Goal: Transaction & Acquisition: Purchase product/service

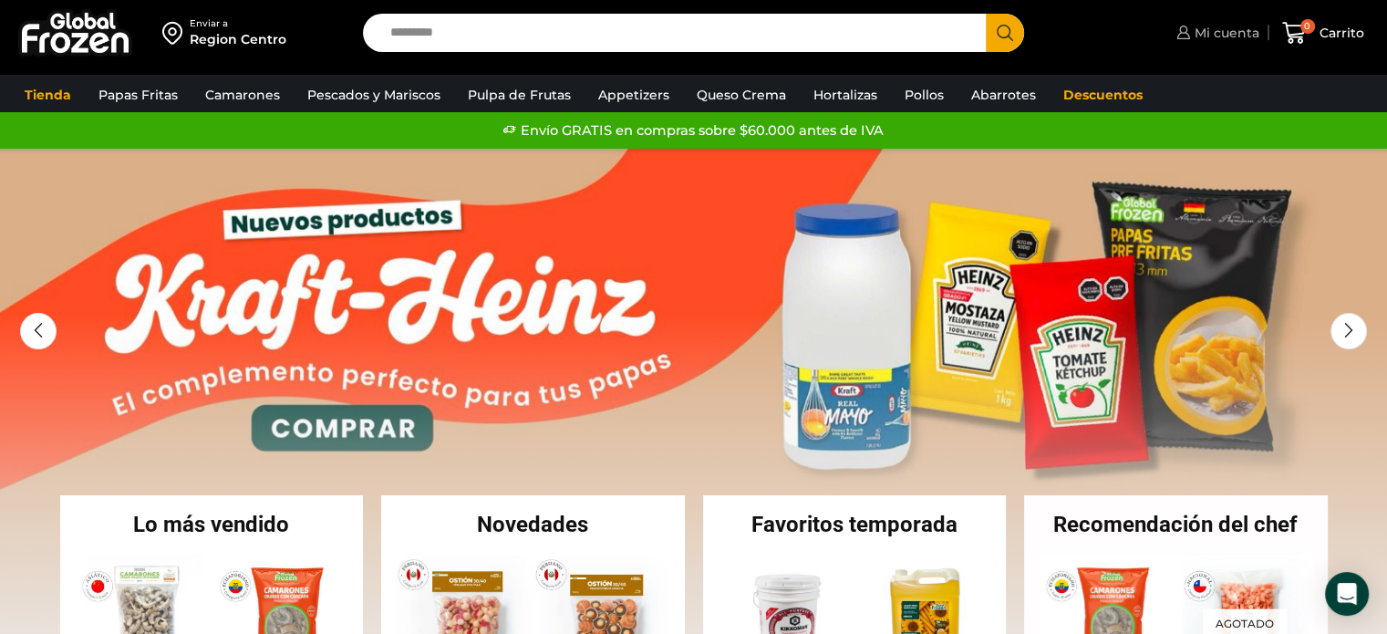
click at [1219, 32] on span "Mi cuenta" at bounding box center [1224, 33] width 69 height 18
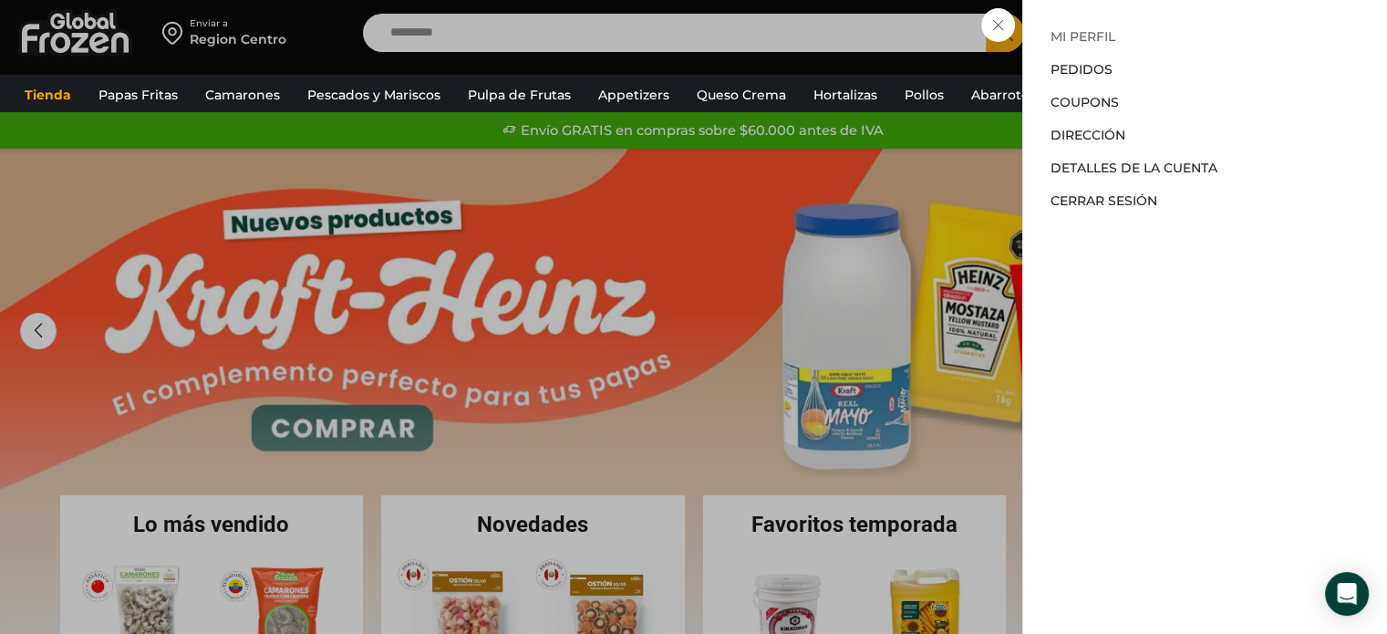
click at [1074, 38] on link "Mi perfil" at bounding box center [1083, 36] width 65 height 16
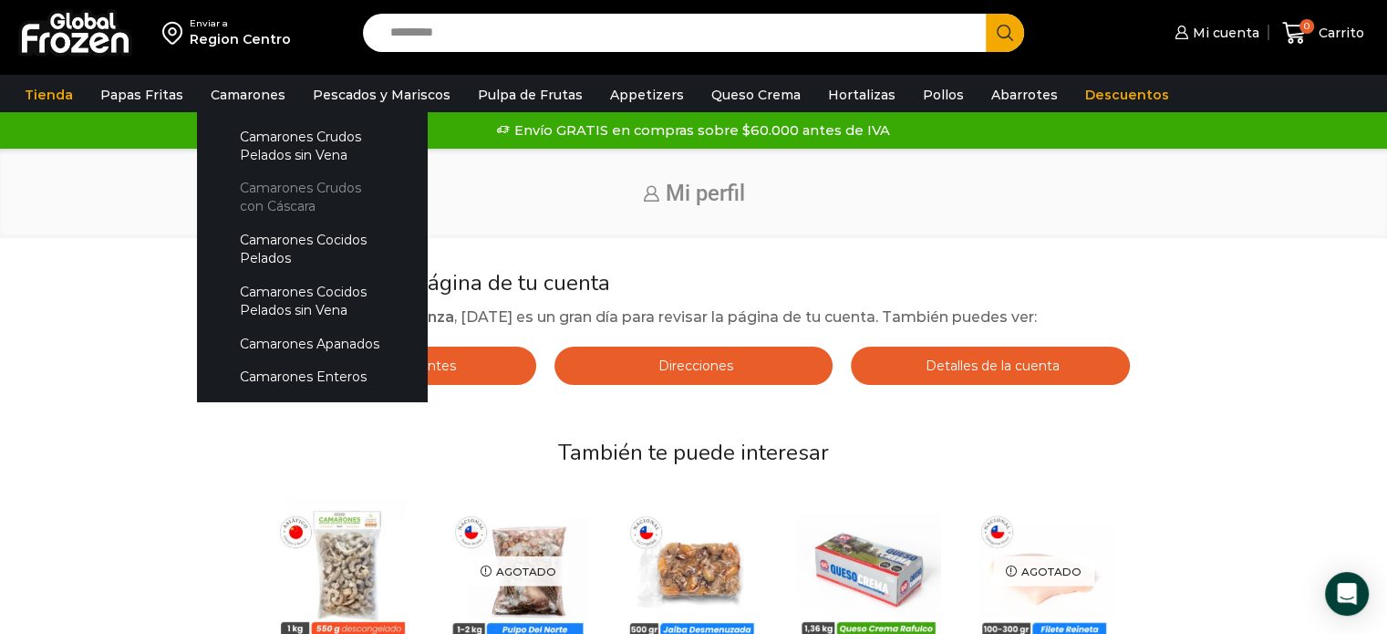
click at [256, 192] on link "Camarones Crudos con Cáscara" at bounding box center [311, 197] width 193 height 52
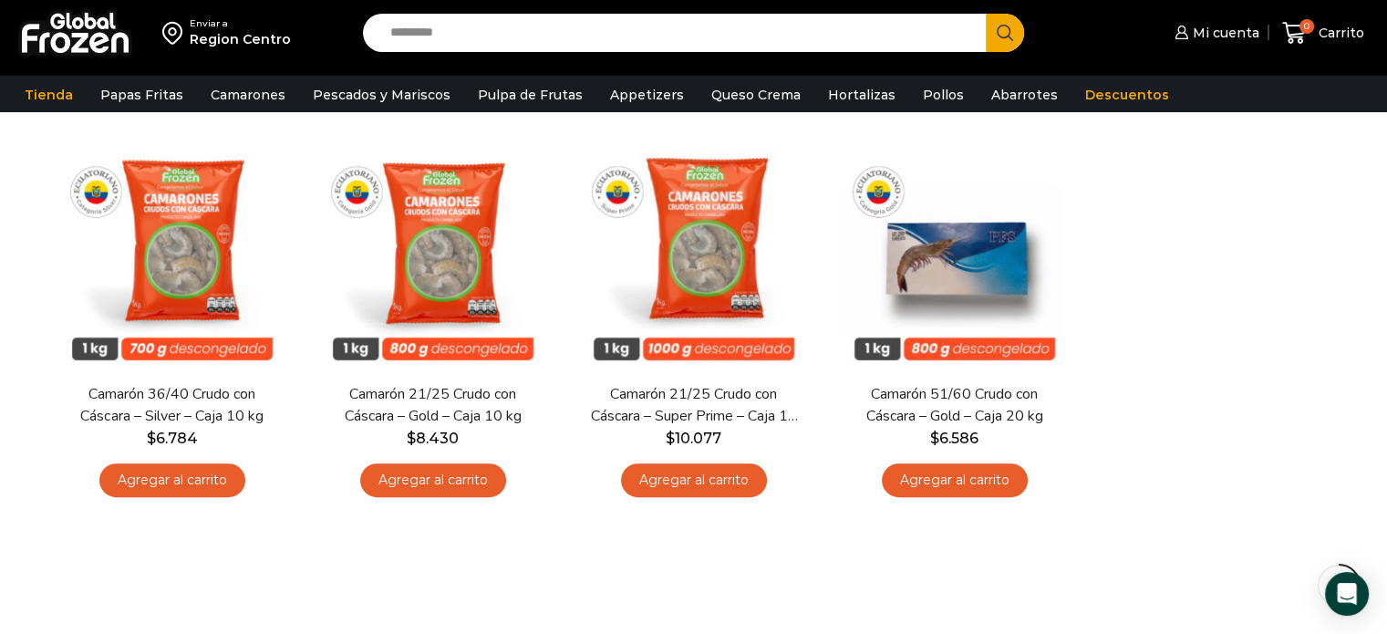
scroll to position [533, 0]
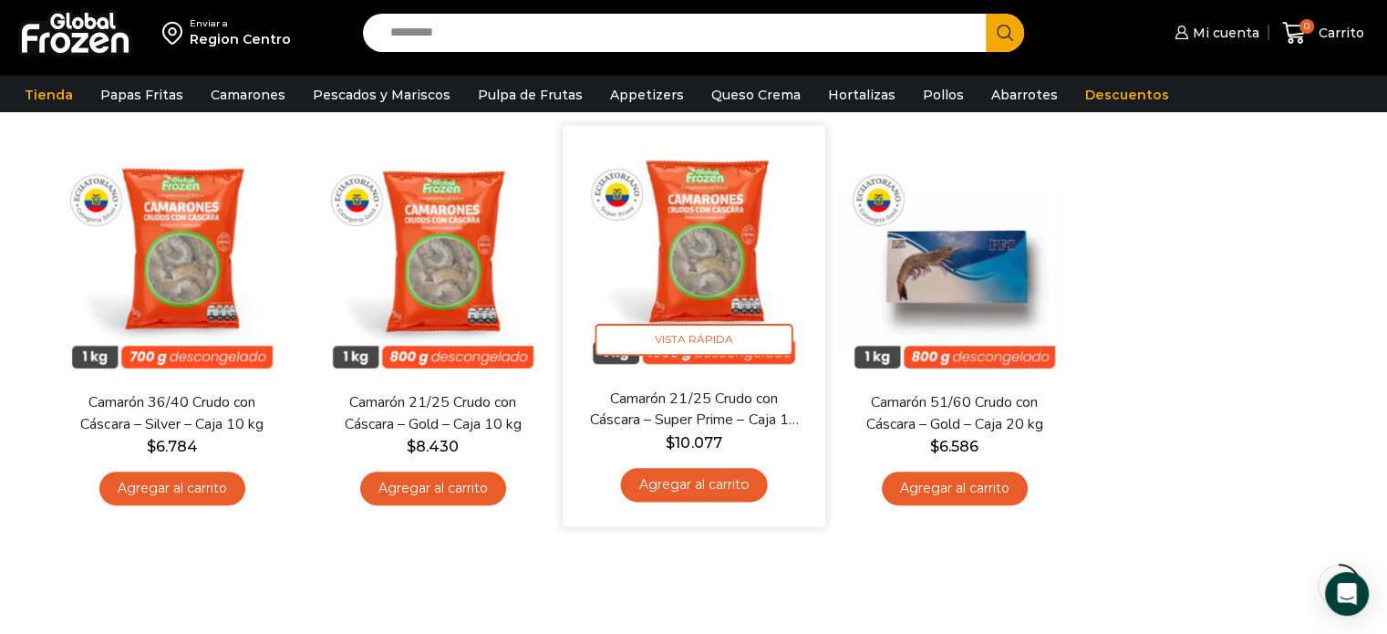
click at [688, 502] on div "Camarón 21/25 Crudo con Cáscara – Super Prime – Caja 10 kg $ 10.077 Agregar al …" at bounding box center [693, 451] width 235 height 125
click at [689, 477] on link "Agregar al carrito" at bounding box center [693, 485] width 147 height 34
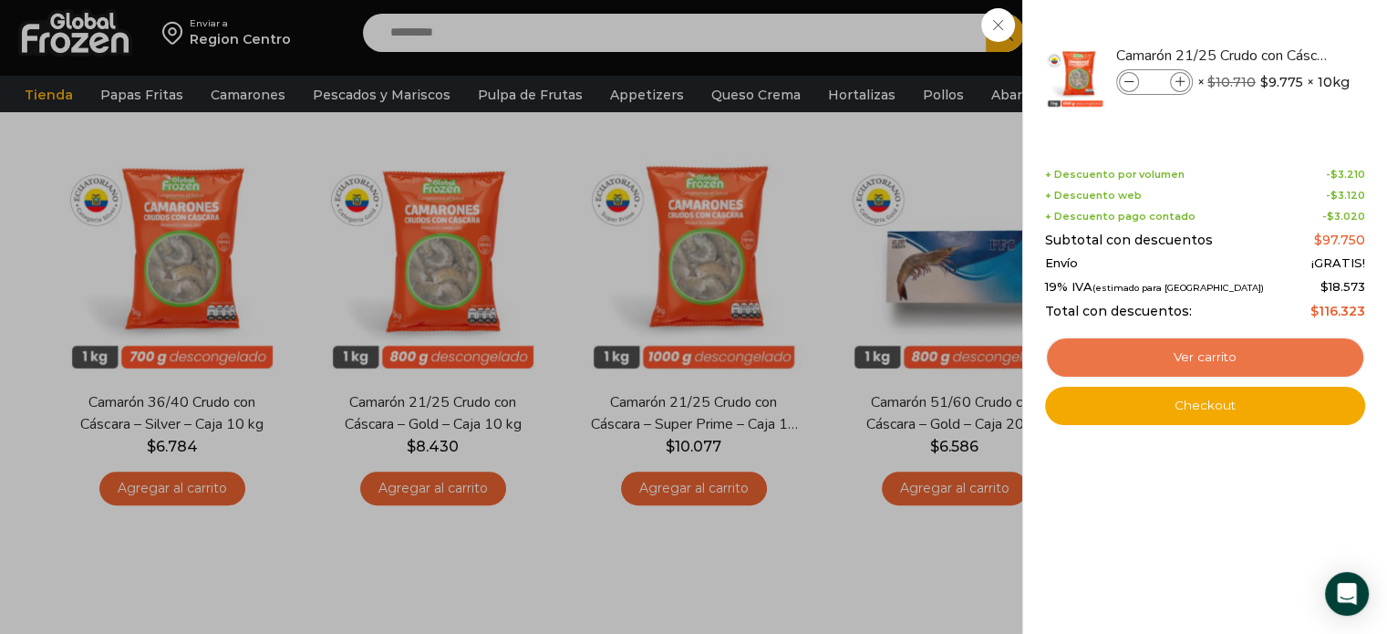
click at [1186, 364] on link "Ver carrito" at bounding box center [1205, 358] width 320 height 42
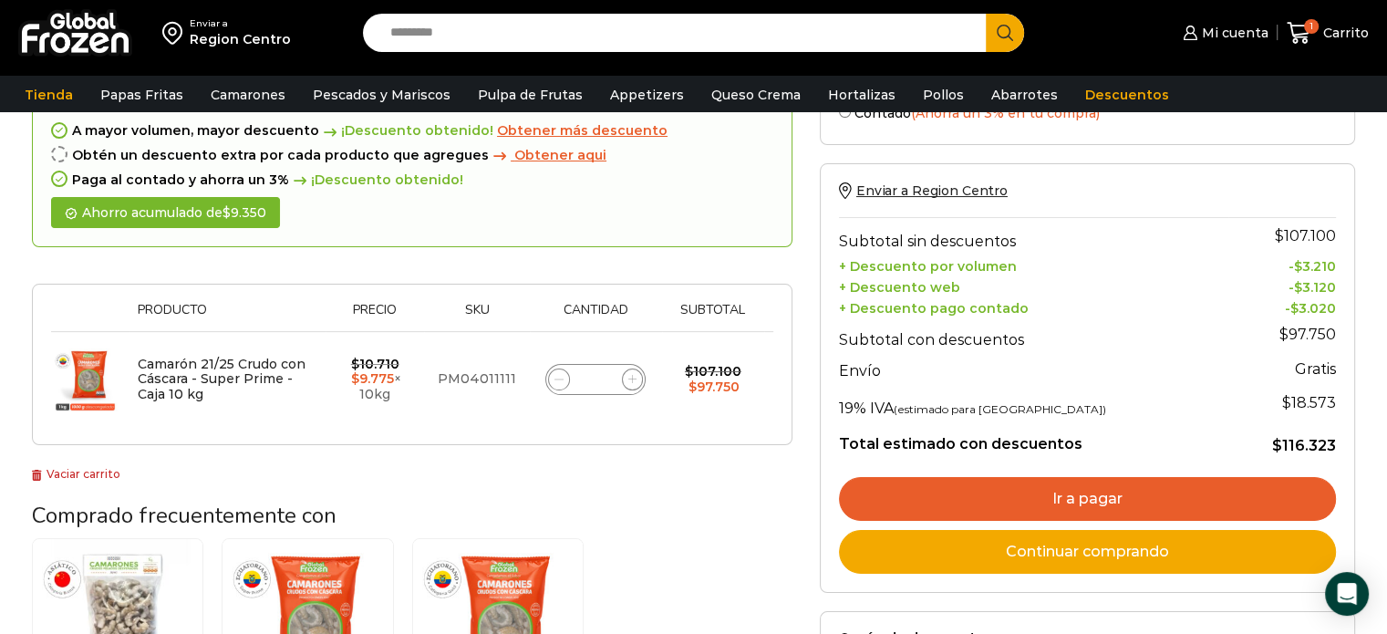
scroll to position [145, 0]
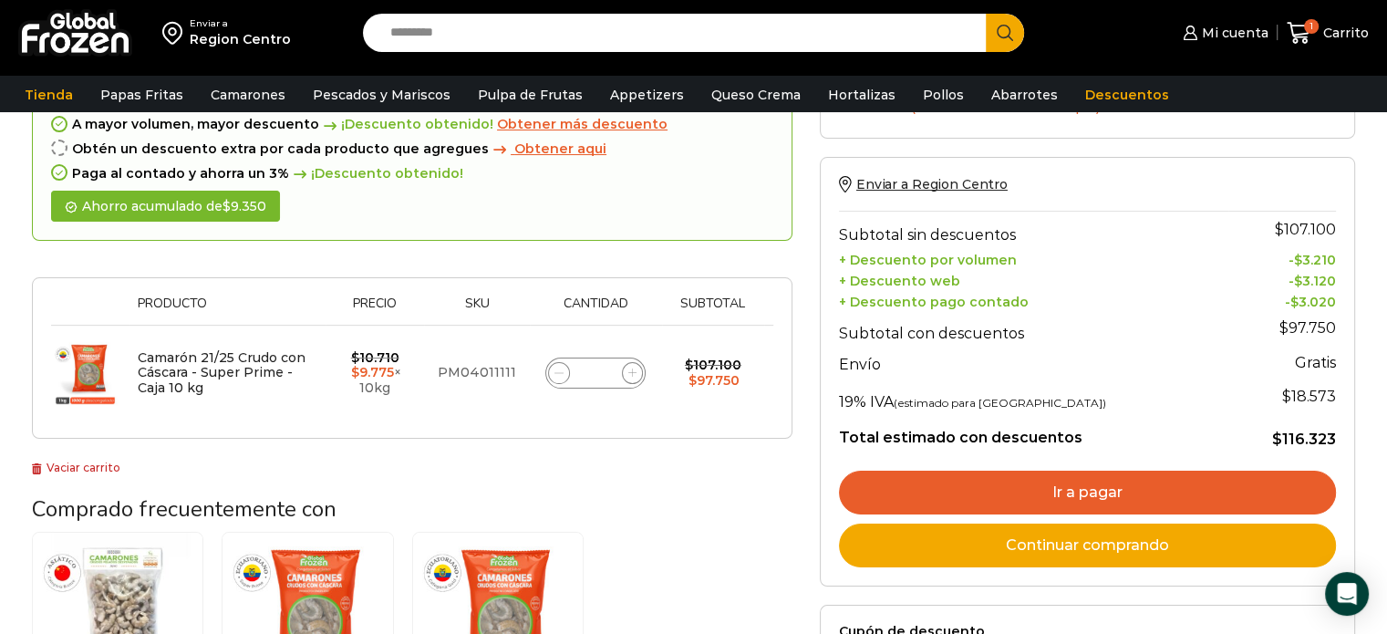
click at [1102, 481] on link "Ir a pagar" at bounding box center [1087, 493] width 497 height 44
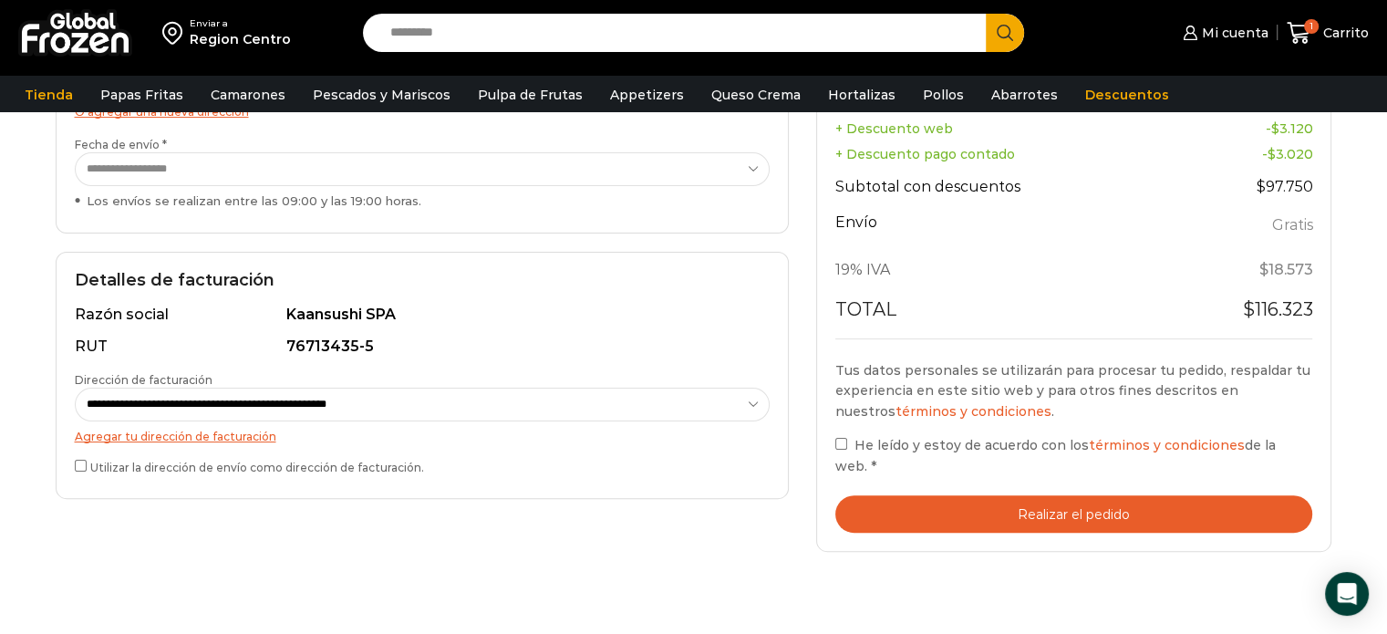
scroll to position [389, 0]
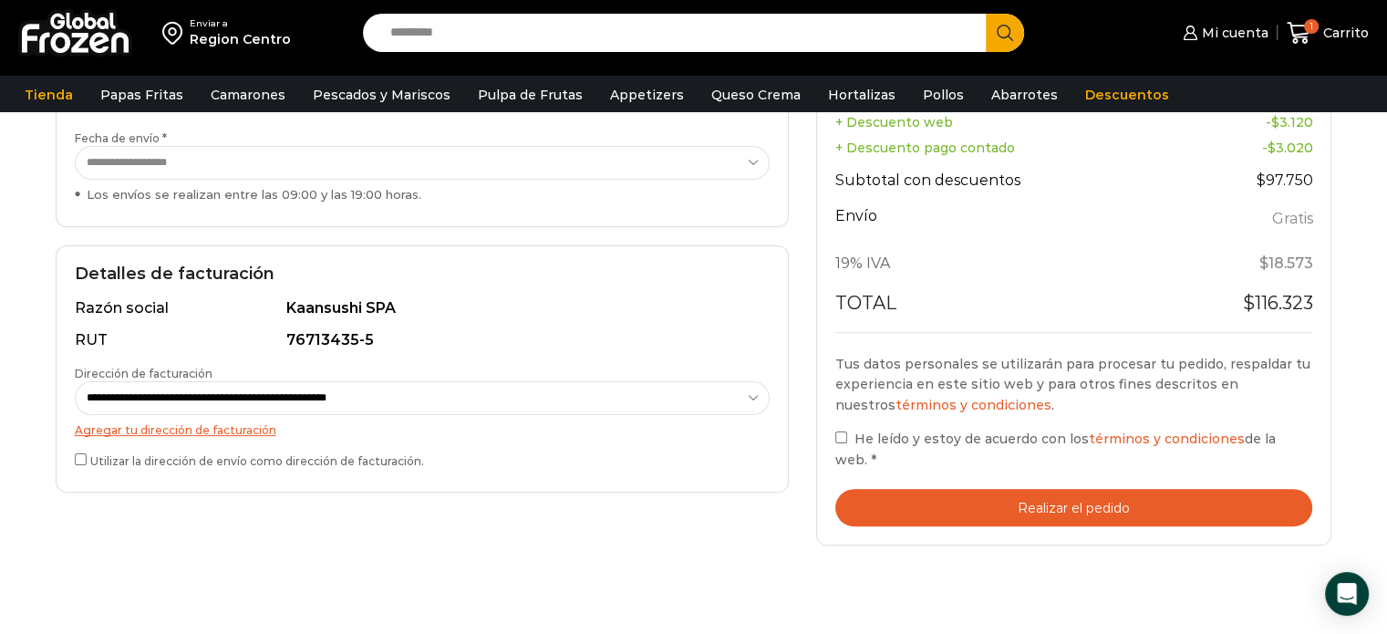
click at [993, 492] on button "Realizar el pedido" at bounding box center [1074, 507] width 478 height 37
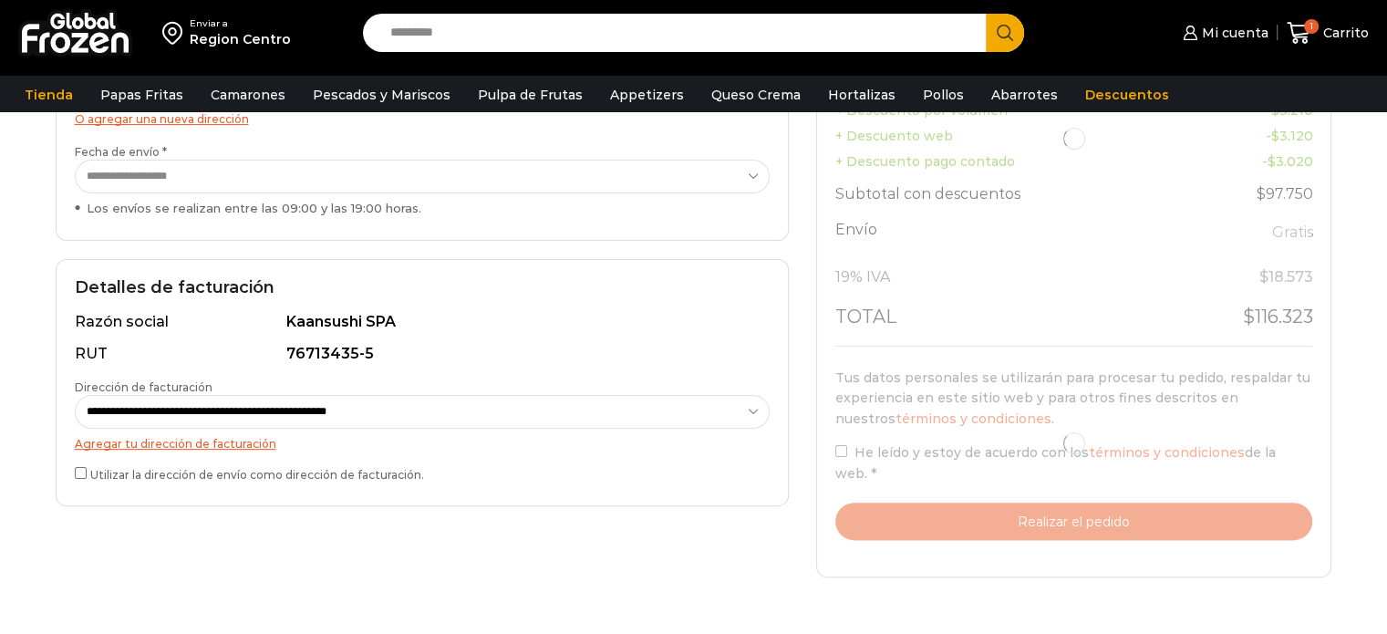
scroll to position [389, 0]
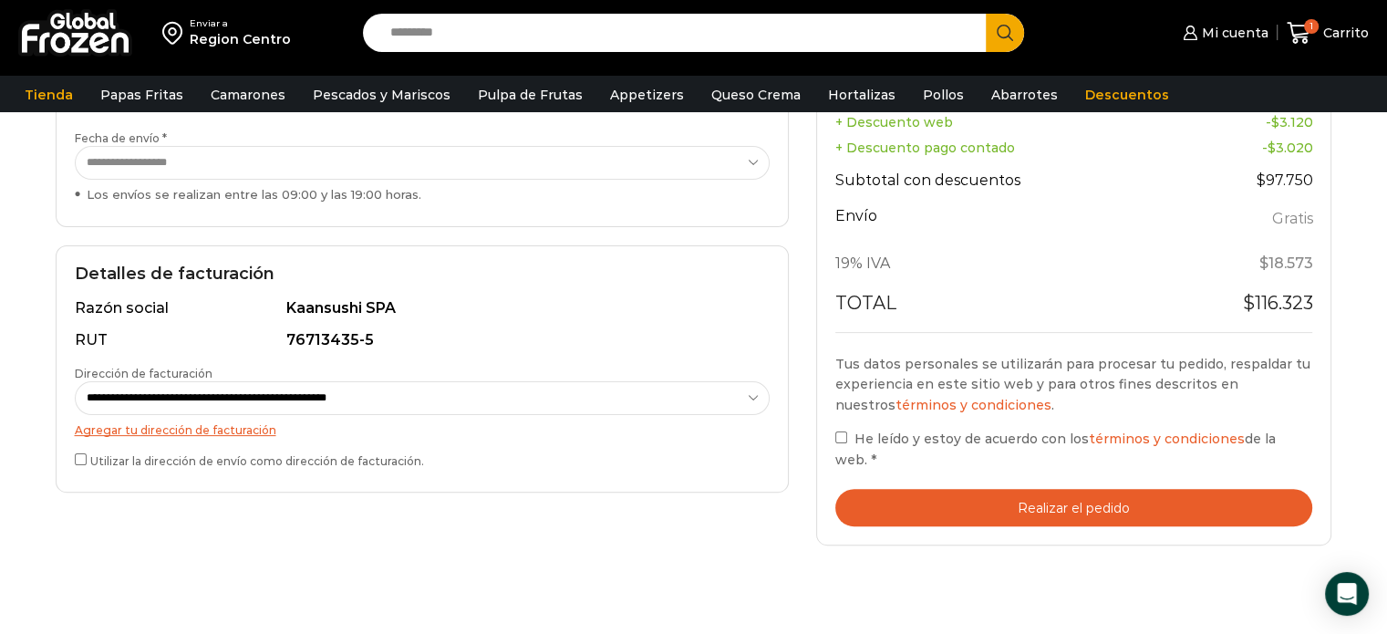
click at [1051, 492] on button "Realizar el pedido" at bounding box center [1074, 507] width 478 height 37
